Goal: Browse casually: Explore the website without a specific task or goal

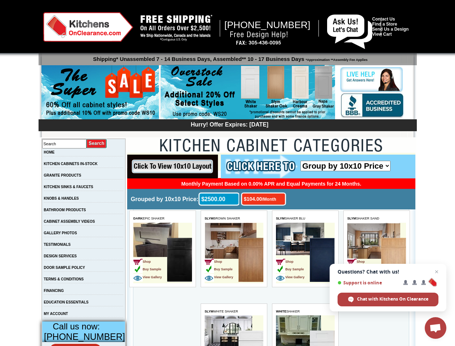
click at [436, 328] on span "Open chat" at bounding box center [436, 329] width 12 height 10
click at [173, 167] on input "image" at bounding box center [172, 167] width 91 height 24
click at [163, 218] on span "DARK EPIC SHAKER" at bounding box center [148, 219] width 31 height 4
click at [163, 253] on td "Shop Buy Sample View Gallery" at bounding box center [150, 260] width 34 height 45
click at [234, 218] on span "SLYM BROWN SHAKER" at bounding box center [222, 219] width 35 height 4
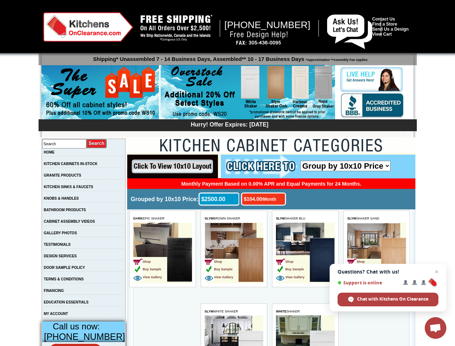
click at [234, 253] on td "Shop Buy Sample View Gallery" at bounding box center [222, 260] width 34 height 45
click at [305, 218] on span "SLYM SHAKER BLU" at bounding box center [290, 219] width 29 height 4
click at [305, 253] on td "Shop Buy Sample View Gallery" at bounding box center [293, 260] width 34 height 45
click at [377, 218] on span "SLYM SHAKER SAND" at bounding box center [363, 219] width 32 height 4
click at [377, 253] on td "Shop Buy Sample View Gallery" at bounding box center [364, 260] width 34 height 45
